Goal: Information Seeking & Learning: Learn about a topic

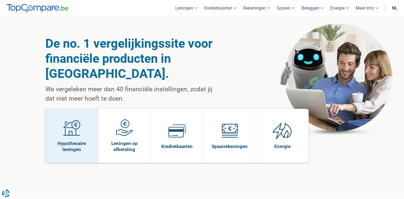
click at [66, 122] on span at bounding box center [71, 129] width 17 height 21
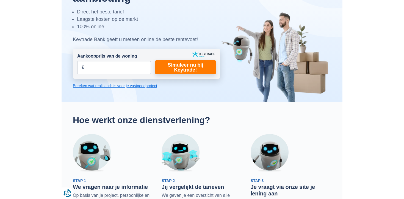
scroll to position [58, 0]
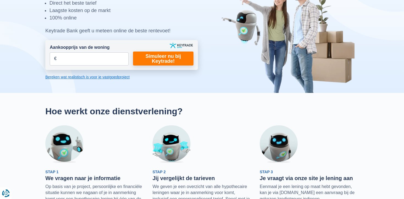
click at [238, 85] on img at bounding box center [289, 37] width 137 height 113
